Goal: Task Accomplishment & Management: Complete application form

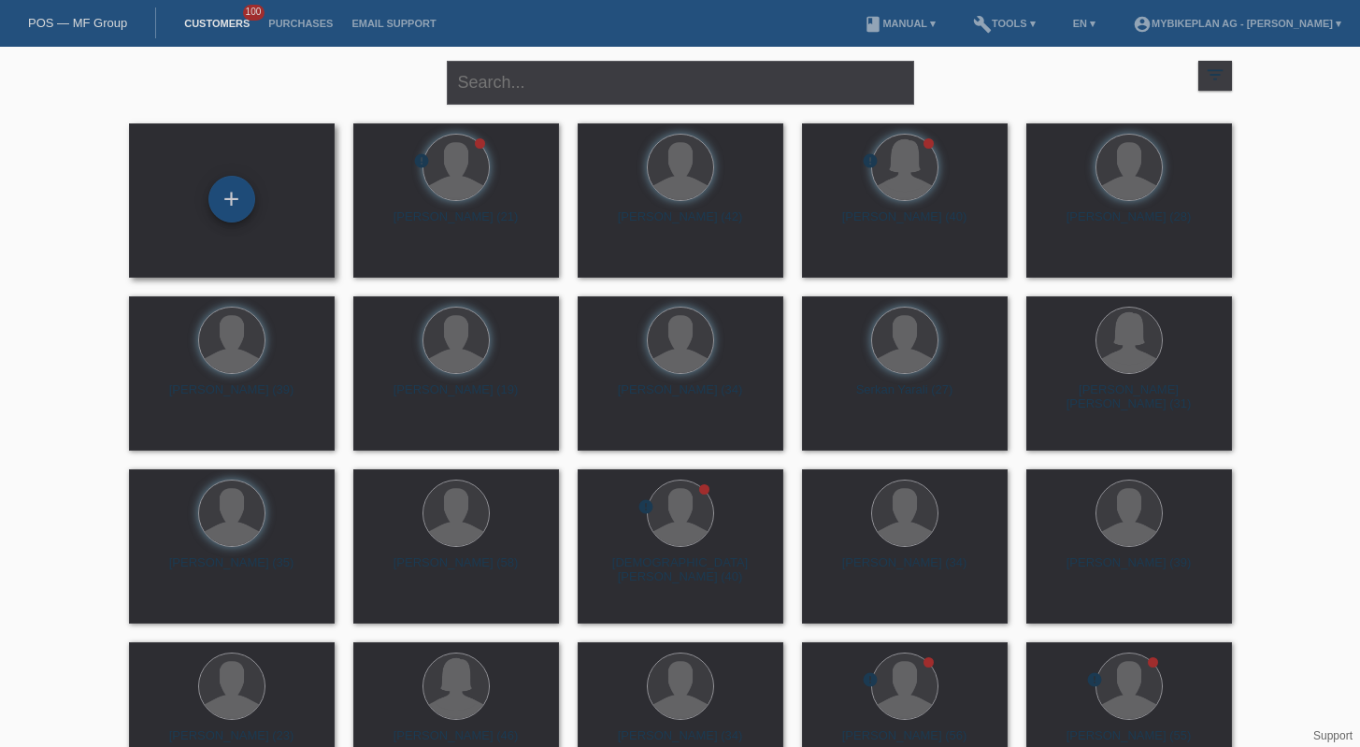
click at [234, 187] on div "+" at bounding box center [231, 199] width 47 height 47
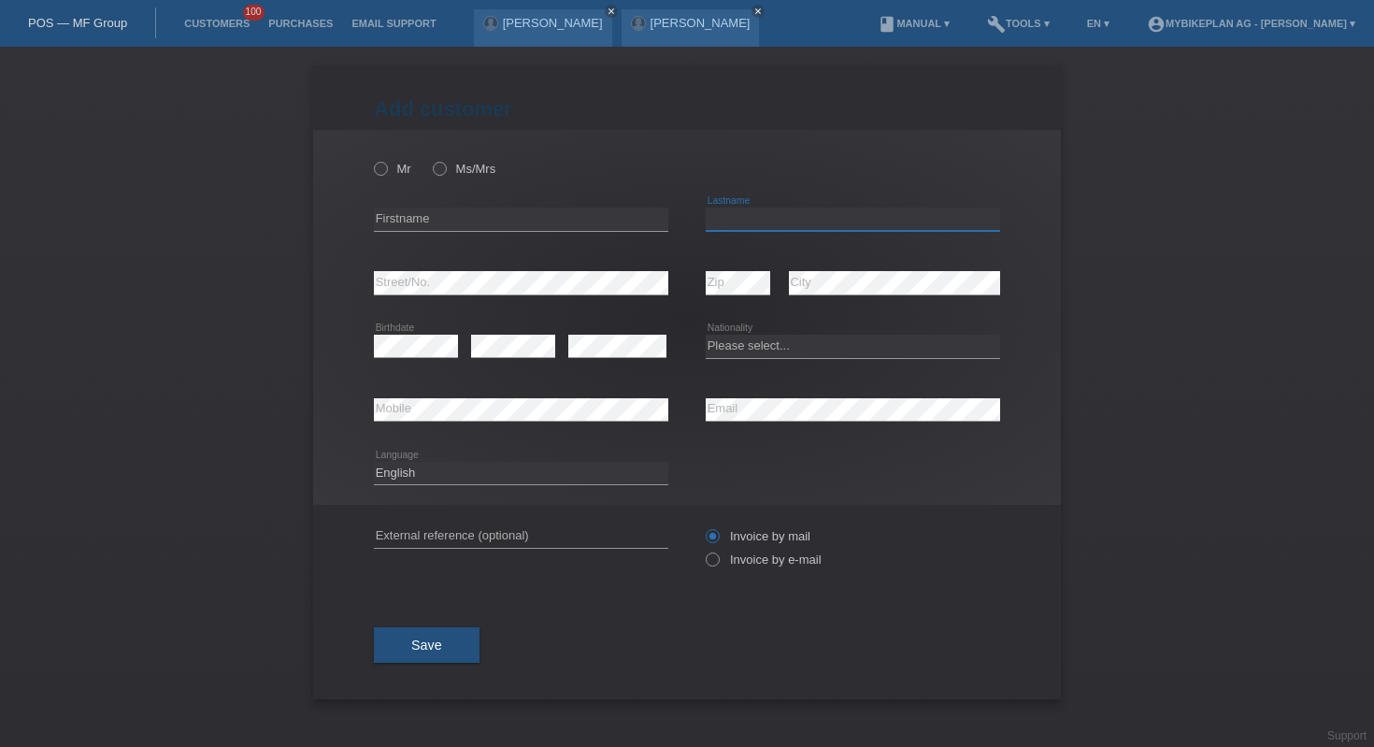
click at [878, 220] on input "text" at bounding box center [853, 218] width 294 height 23
paste input "Vogel"
type input "Vogel"
click at [479, 221] on input "text" at bounding box center [521, 218] width 294 height 23
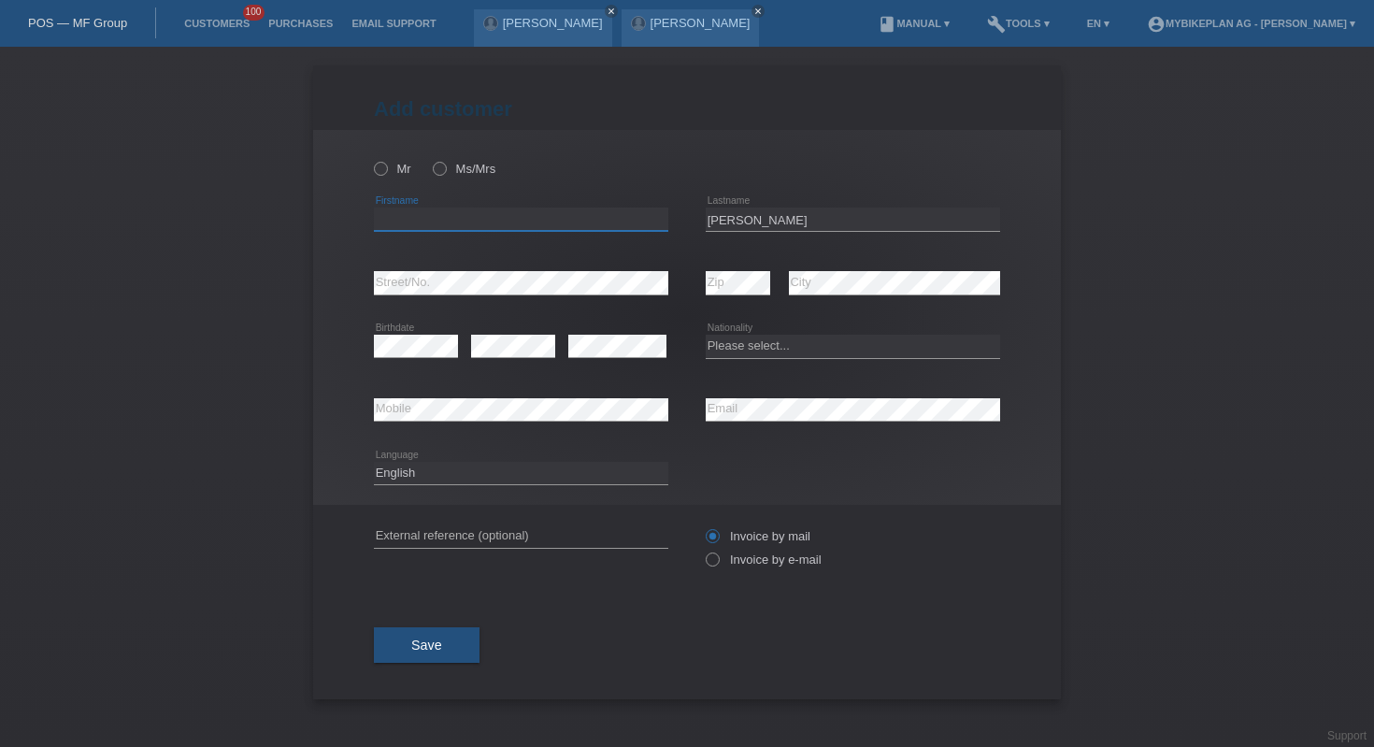
click at [479, 221] on input "text" at bounding box center [521, 218] width 294 height 23
paste input "Christian"
type input "Christian"
click at [758, 348] on select "Please select... Switzerland Austria Germany Liechtenstein ------------ Afghani…" at bounding box center [853, 346] width 294 height 22
select select "CH"
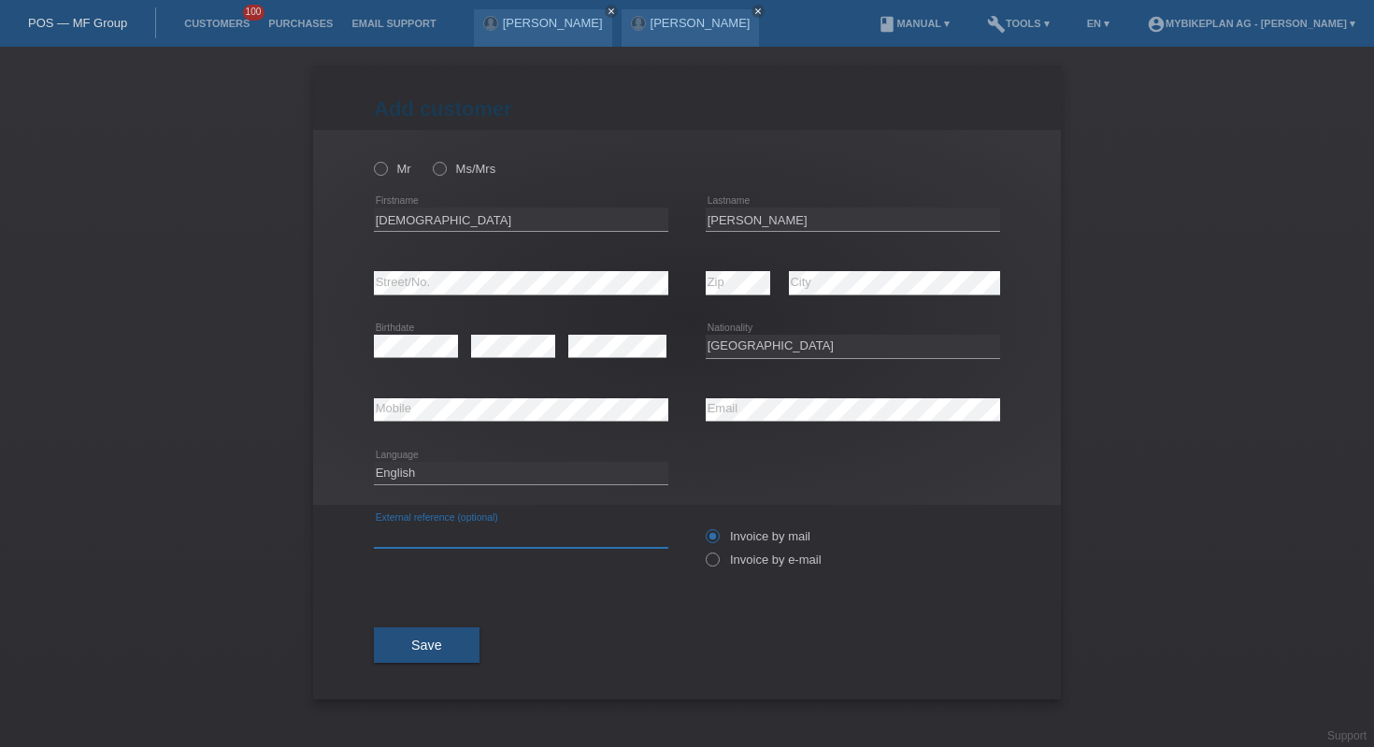
click at [454, 539] on input "text" at bounding box center [521, 535] width 294 height 23
paste input "45667619126"
type input "45667619126"
click at [703, 550] on icon at bounding box center [703, 550] width 0 height 0
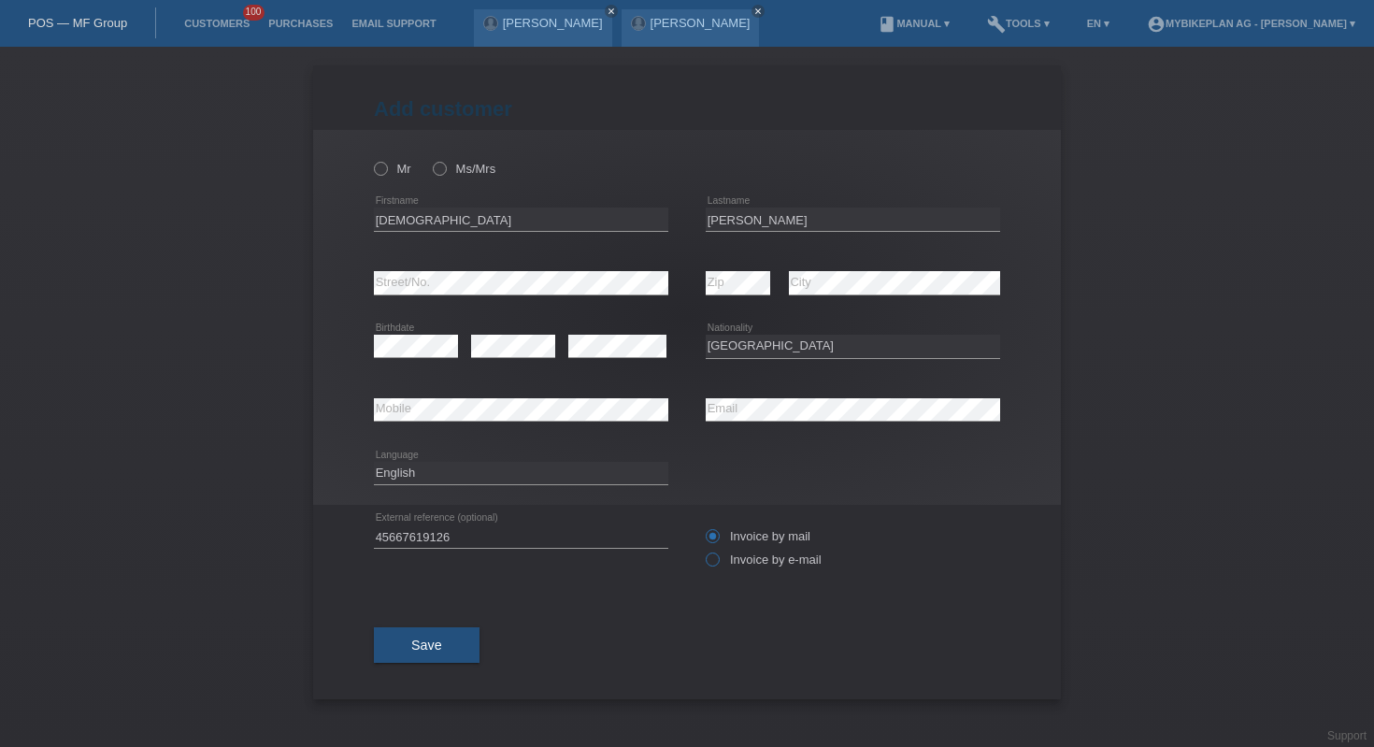
click at [713, 562] on input "Invoice by e-mail" at bounding box center [712, 563] width 12 height 23
radio input "true"
click at [371, 159] on icon at bounding box center [371, 159] width 0 height 0
click at [379, 171] on input "Mr" at bounding box center [380, 168] width 12 height 12
radio input "true"
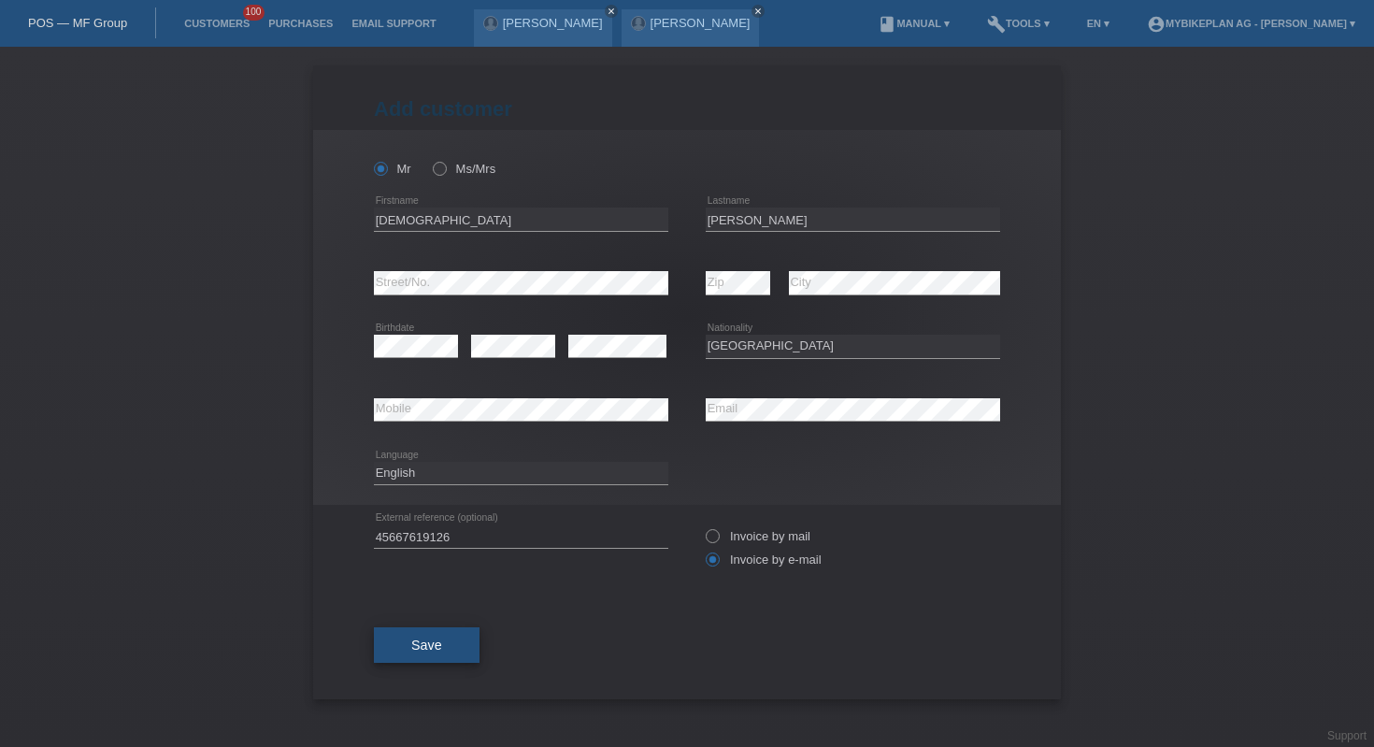
click at [429, 642] on span "Save" at bounding box center [426, 644] width 31 height 15
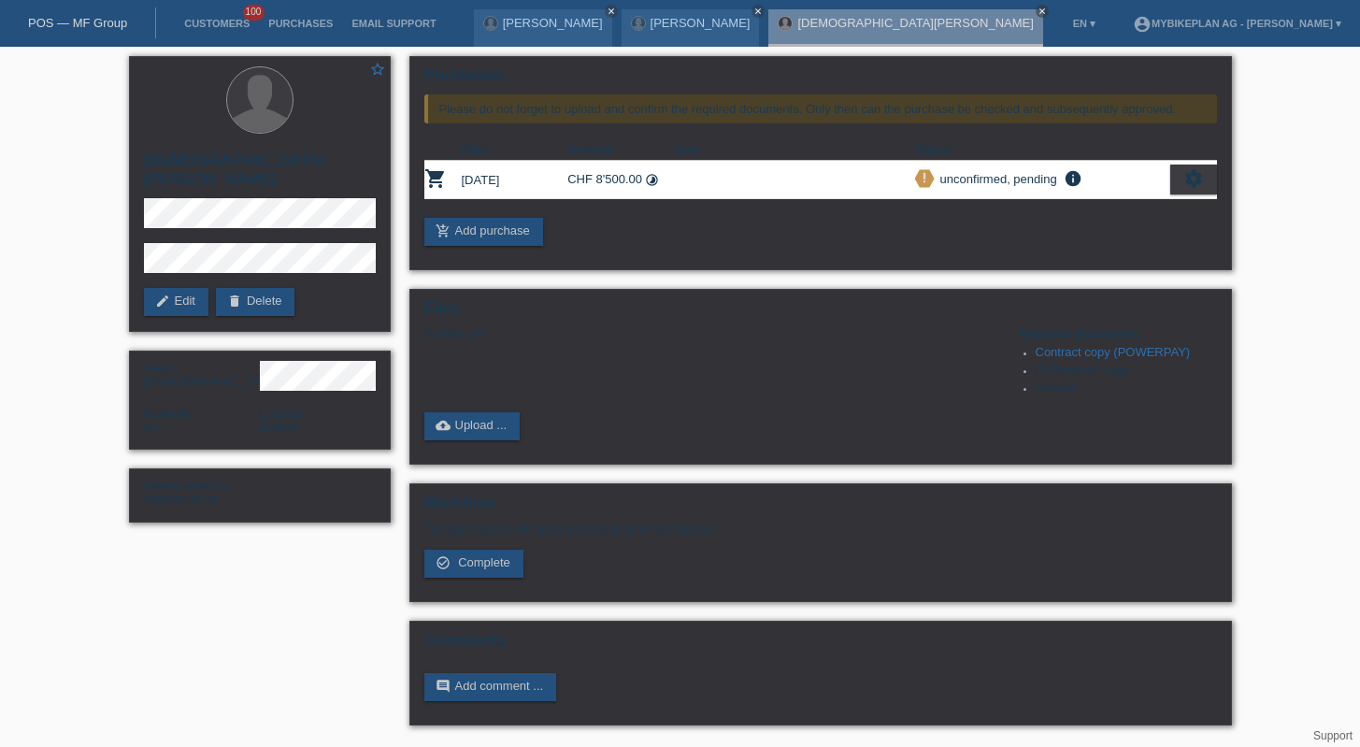
click at [80, 24] on link "POS — MF Group" at bounding box center [77, 23] width 99 height 14
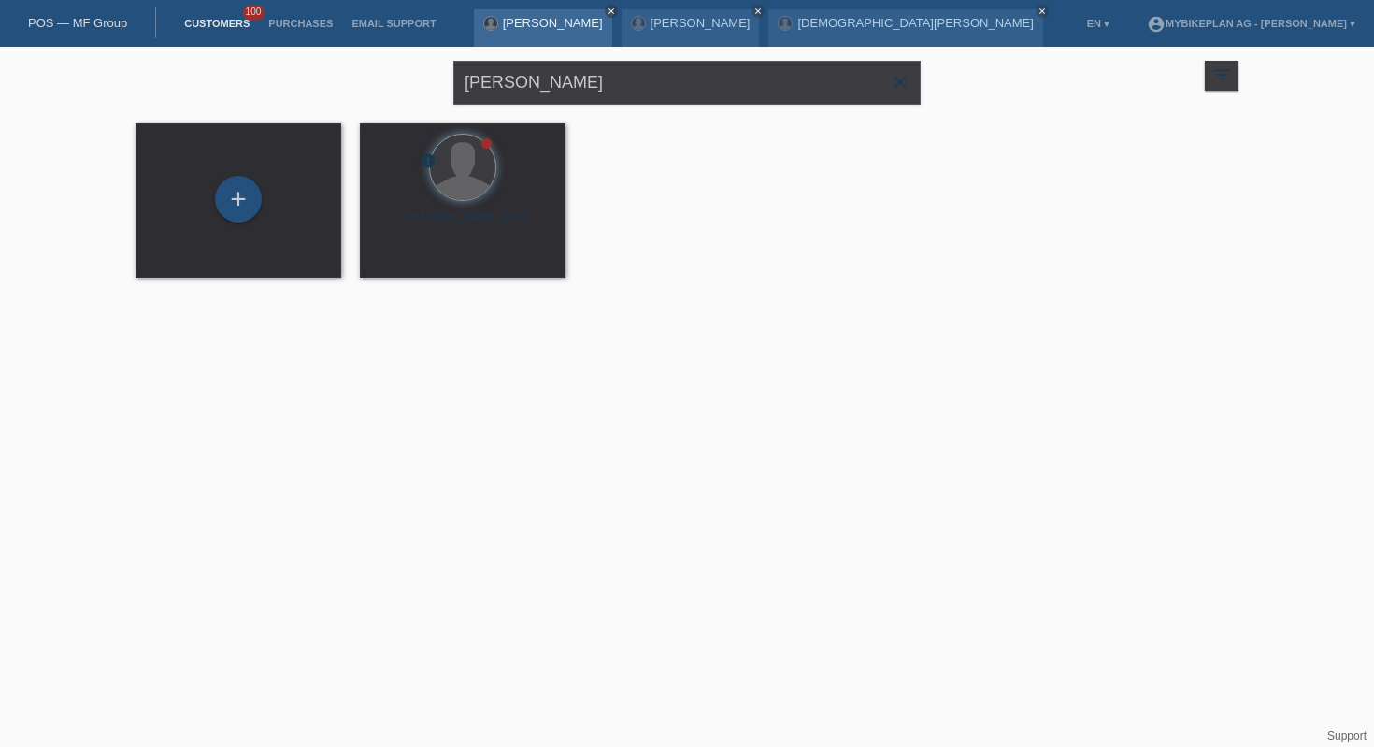
click at [607, 10] on icon "close" at bounding box center [611, 11] width 9 height 9
click at [607, 13] on icon "close" at bounding box center [611, 11] width 9 height 9
click at [742, 9] on icon "close" at bounding box center [746, 11] width 9 height 9
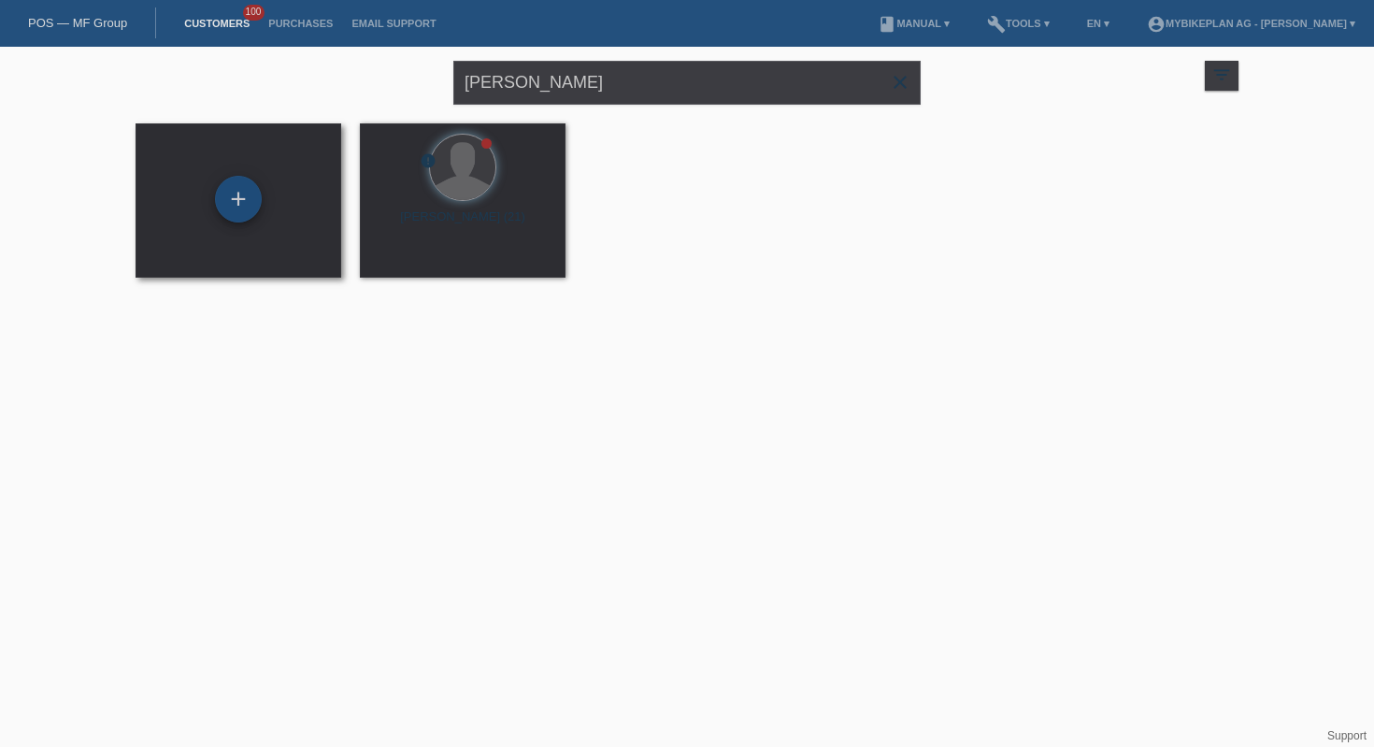
click at [250, 188] on div "+" at bounding box center [238, 199] width 47 height 47
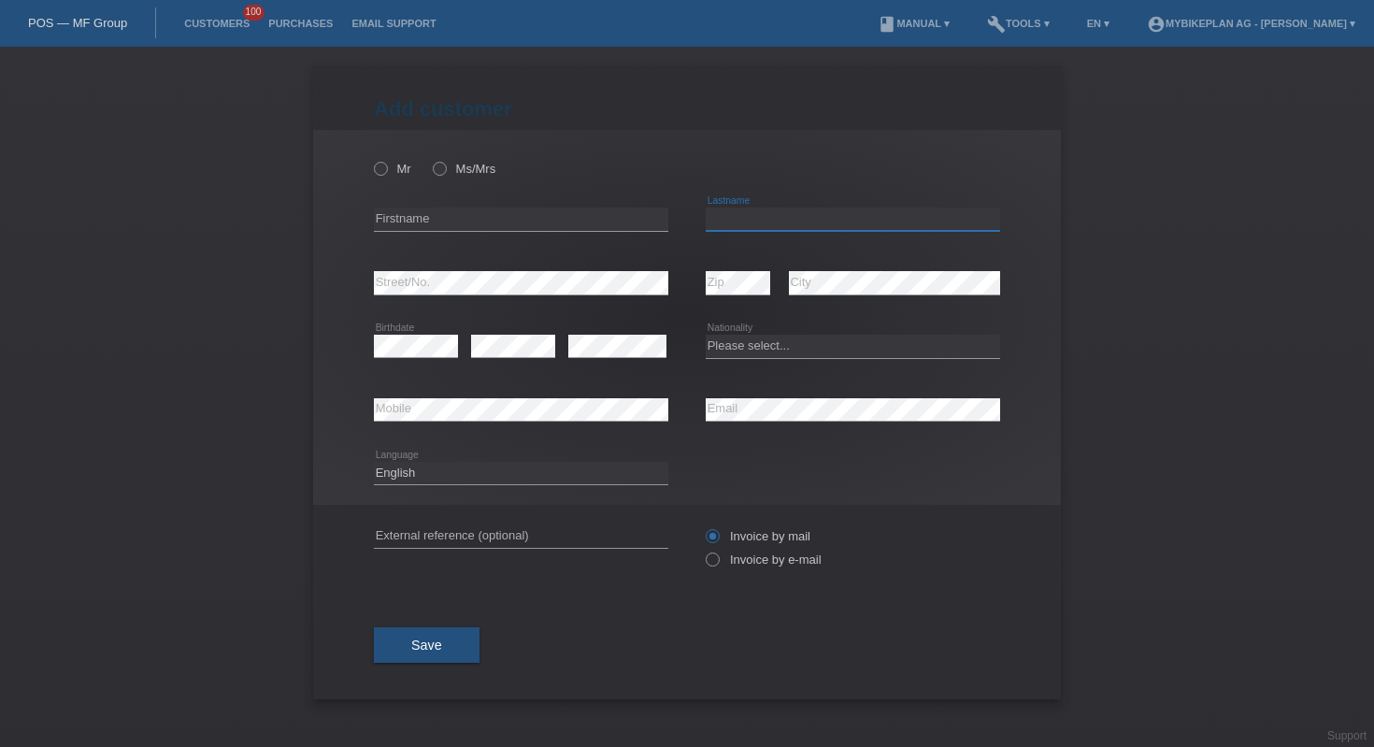
click at [767, 224] on input "text" at bounding box center [853, 218] width 294 height 23
paste input "Ribeiro"
type input "Ribeiro"
click at [482, 220] on input "text" at bounding box center [521, 218] width 294 height 23
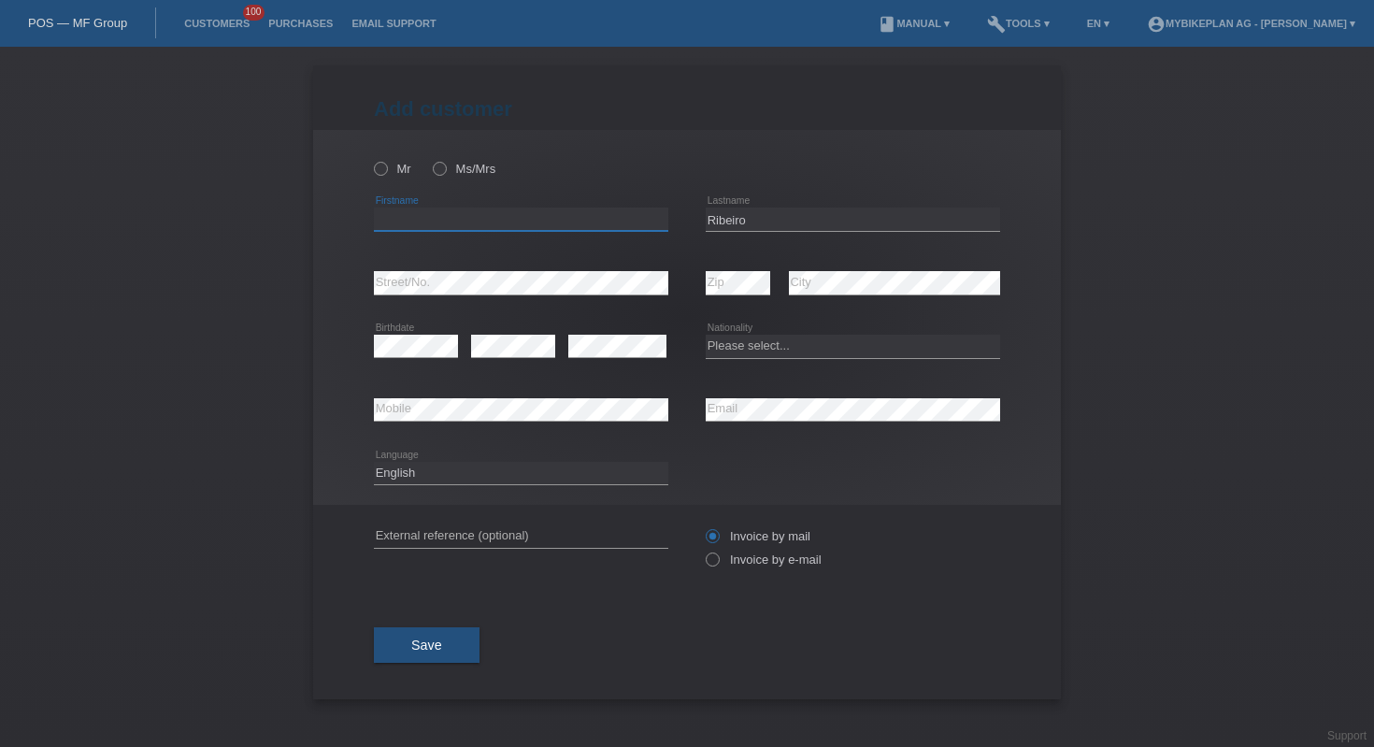
paste input "Antonio"
type input "Antonio"
click at [762, 350] on select "Please select... Switzerland Austria Germany Liechtenstein ------------ Afghani…" at bounding box center [853, 346] width 294 height 22
click at [797, 347] on select "Please select... Switzerland Austria Germany Liechtenstein ------------ Afghani…" at bounding box center [853, 346] width 294 height 22
select select "PT"
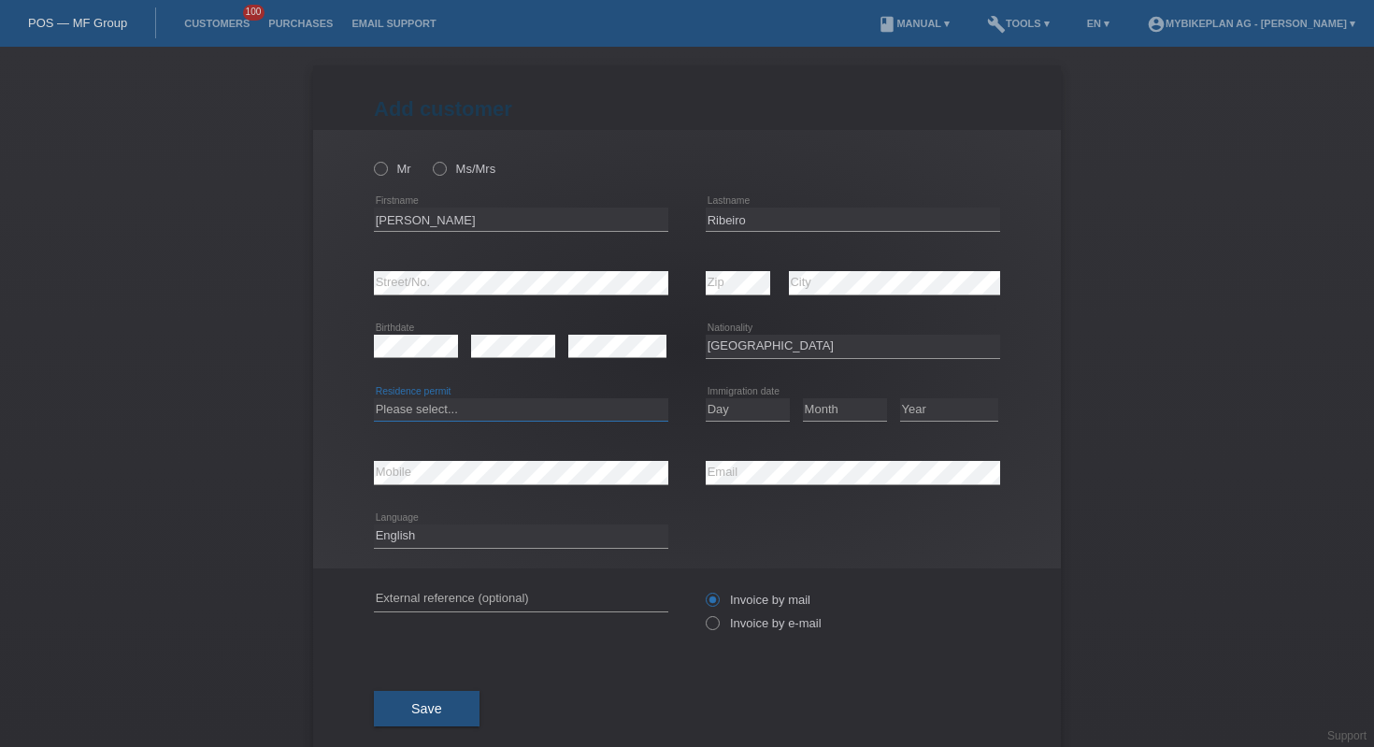
click at [568, 416] on select "Please select... C B B - Refugee status Other" at bounding box center [521, 409] width 294 height 22
select select "C"
click at [735, 407] on select "Day 01 02 03 04 05 06 07 08 09 10 11" at bounding box center [748, 409] width 84 height 22
select select "18"
click at [816, 403] on select "Month 01 02 03 04 05 06 07 08 09 10 11" at bounding box center [845, 409] width 84 height 22
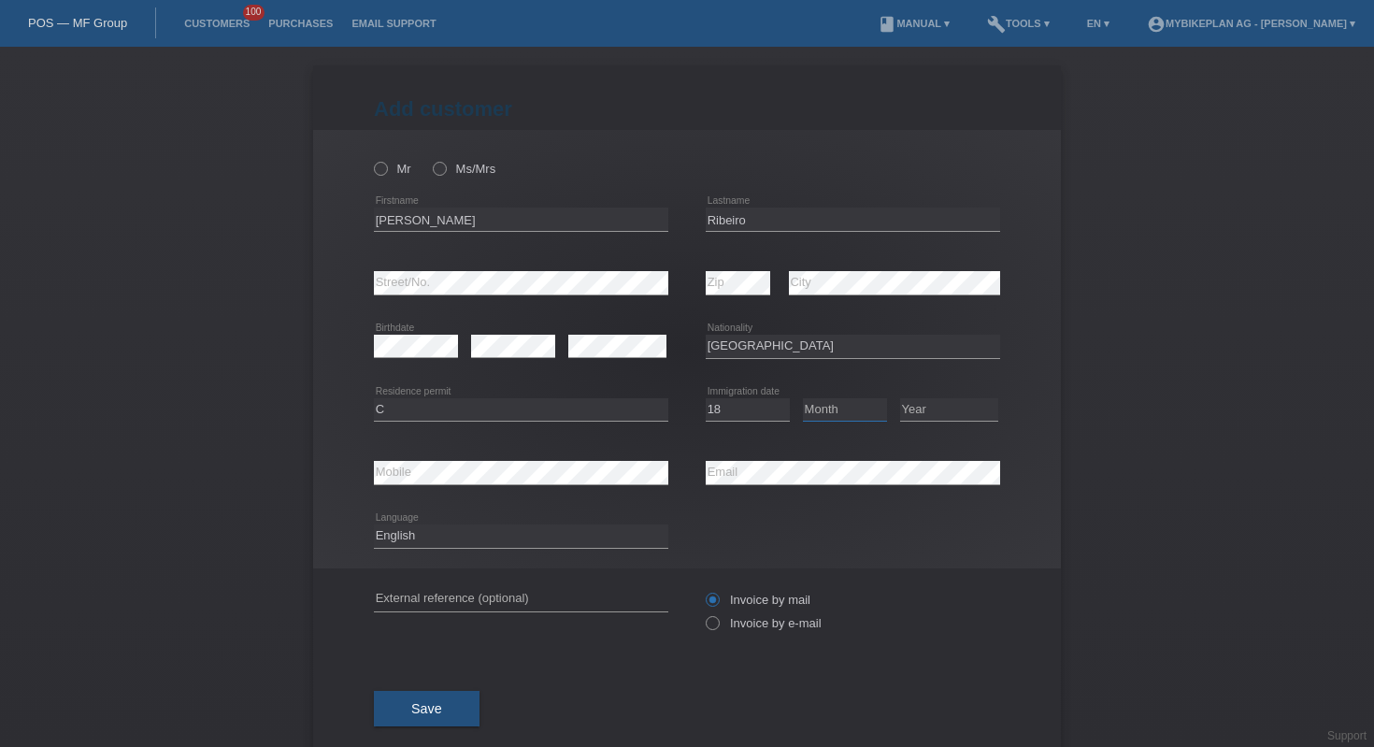
select select "12"
click at [922, 408] on select "Year 2025 2024 2023 2022 2021 2020 2019 2018 2017 2016 2015 2014 2013 2012 2011…" at bounding box center [949, 409] width 98 height 22
select select "2018"
click at [703, 613] on icon at bounding box center [703, 613] width 0 height 0
click at [708, 622] on input "Invoice by e-mail" at bounding box center [712, 627] width 12 height 23
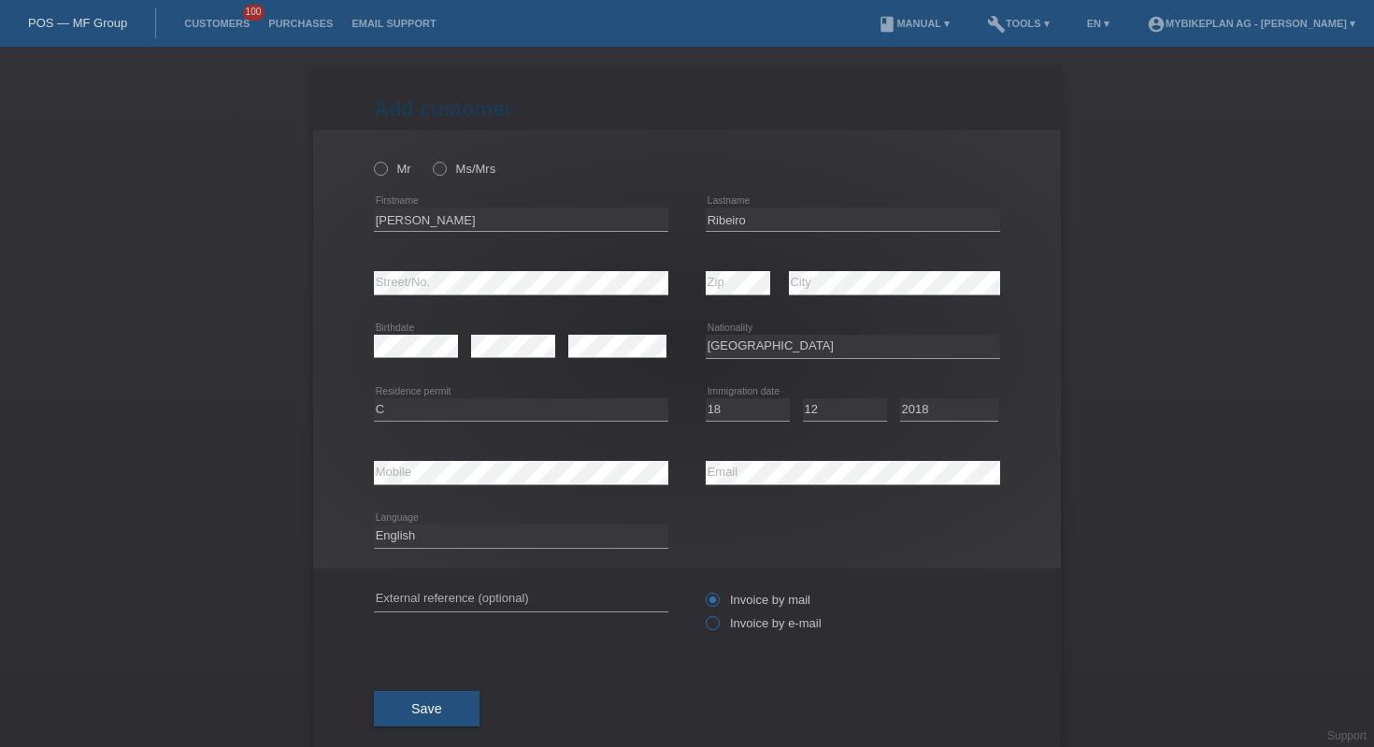
radio input "true"
click at [393, 168] on label "Mr" at bounding box center [392, 169] width 37 height 14
click at [386, 168] on input "Mr" at bounding box center [380, 168] width 12 height 12
radio input "true"
click at [414, 721] on button "Save" at bounding box center [427, 709] width 106 height 36
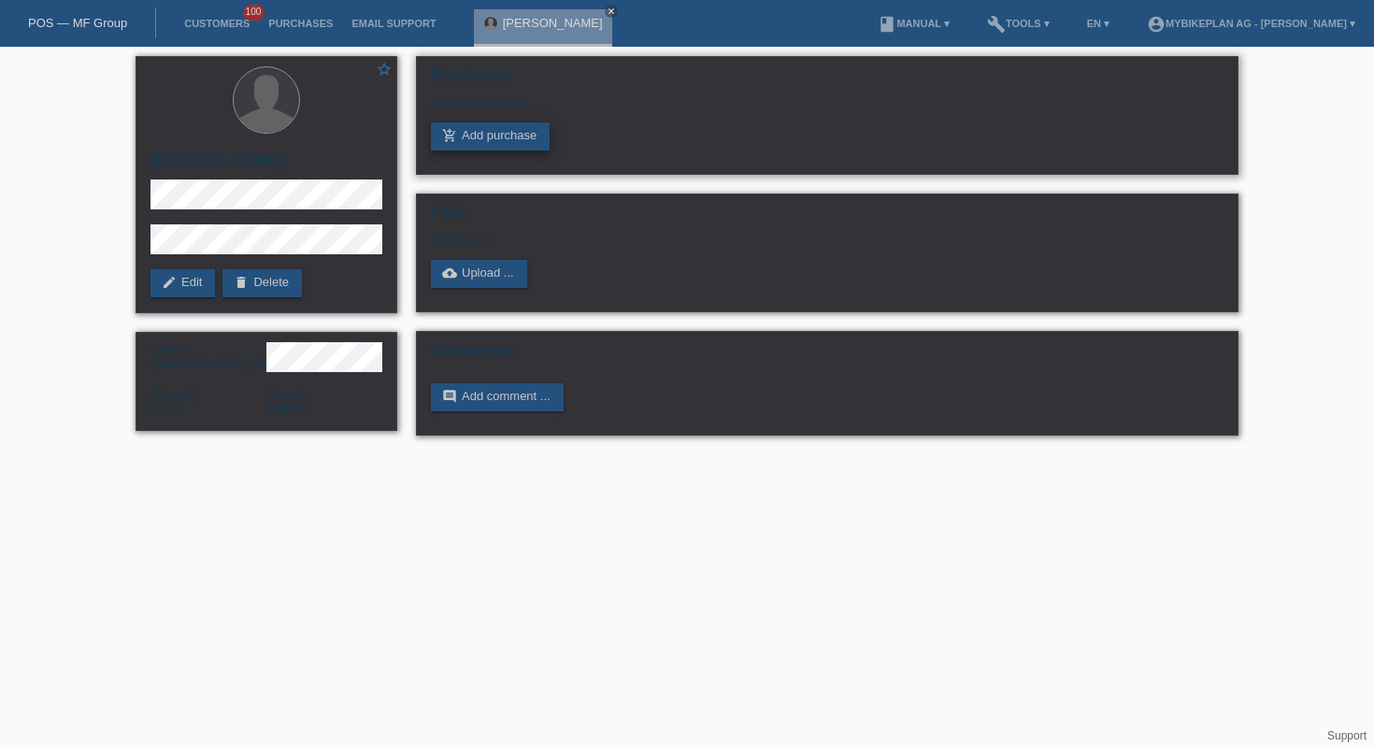
click at [499, 143] on link "add_shopping_cart Add purchase" at bounding box center [490, 136] width 119 height 28
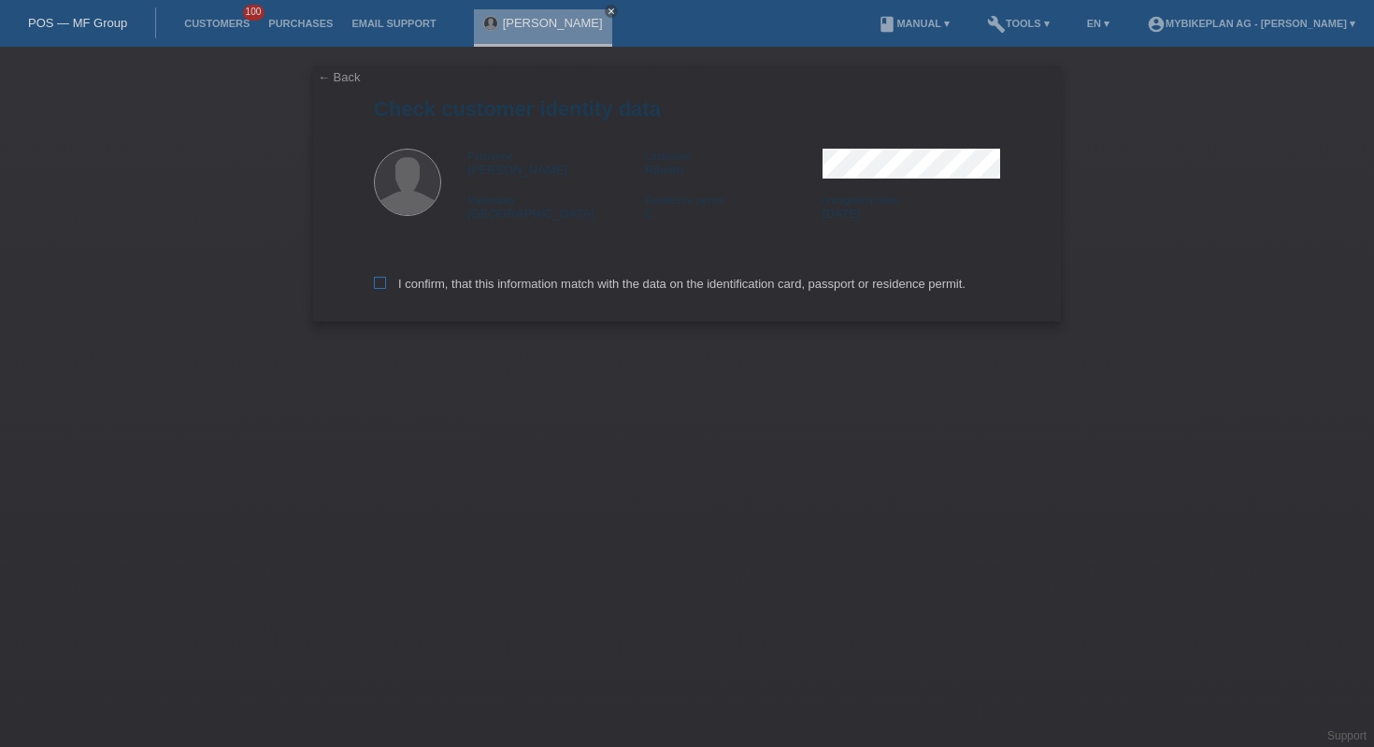
click at [434, 279] on label "I confirm, that this information match with the data on the identification card…" at bounding box center [670, 284] width 592 height 14
click at [386, 279] on input "I confirm, that this information match with the data on the identification card…" at bounding box center [380, 283] width 12 height 12
checkbox input "true"
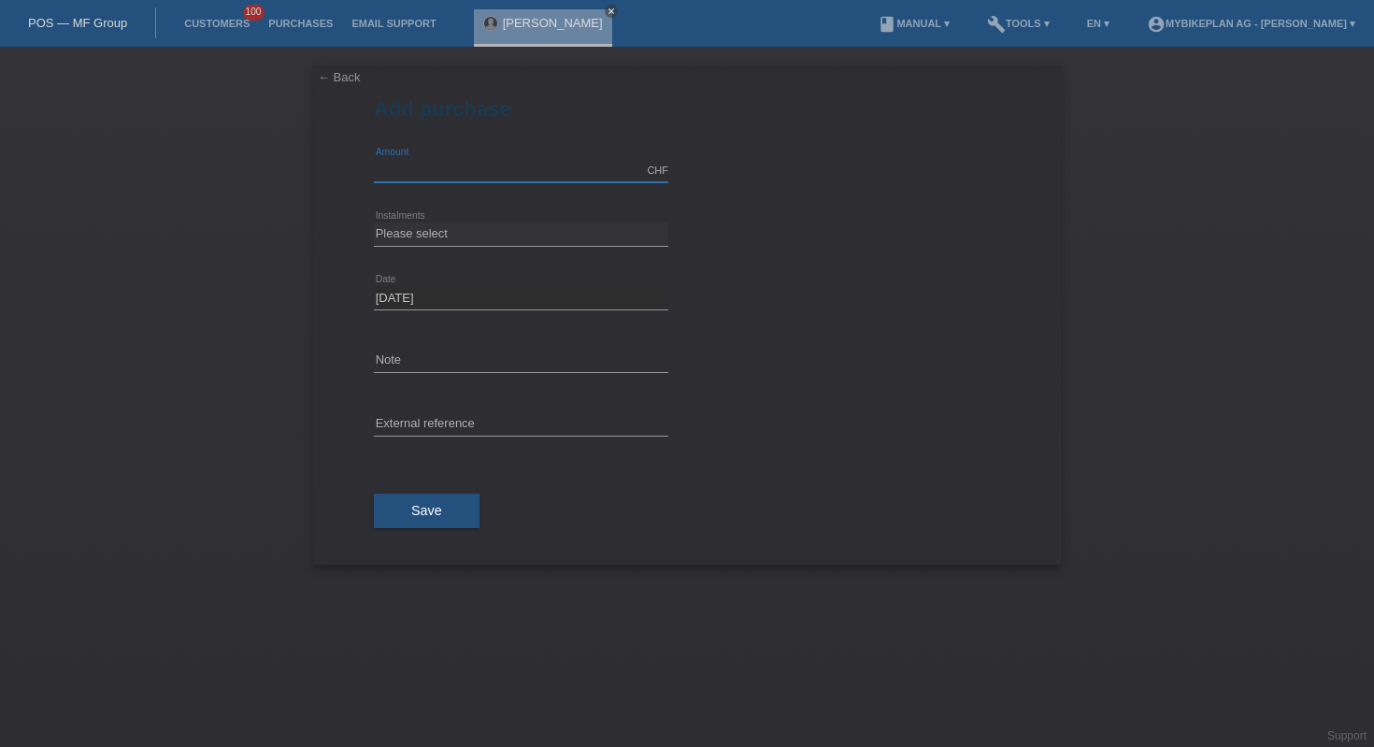
click at [508, 162] on input "text" at bounding box center [521, 170] width 294 height 23
type input "10000.00"
click at [520, 234] on select "Please select 6 instalments 12 instalments 18 instalments 24 instalments 36 ins…" at bounding box center [521, 233] width 294 height 22
select select "488"
click at [443, 522] on button "Save" at bounding box center [427, 511] width 106 height 36
